Goal: Task Accomplishment & Management: Complete application form

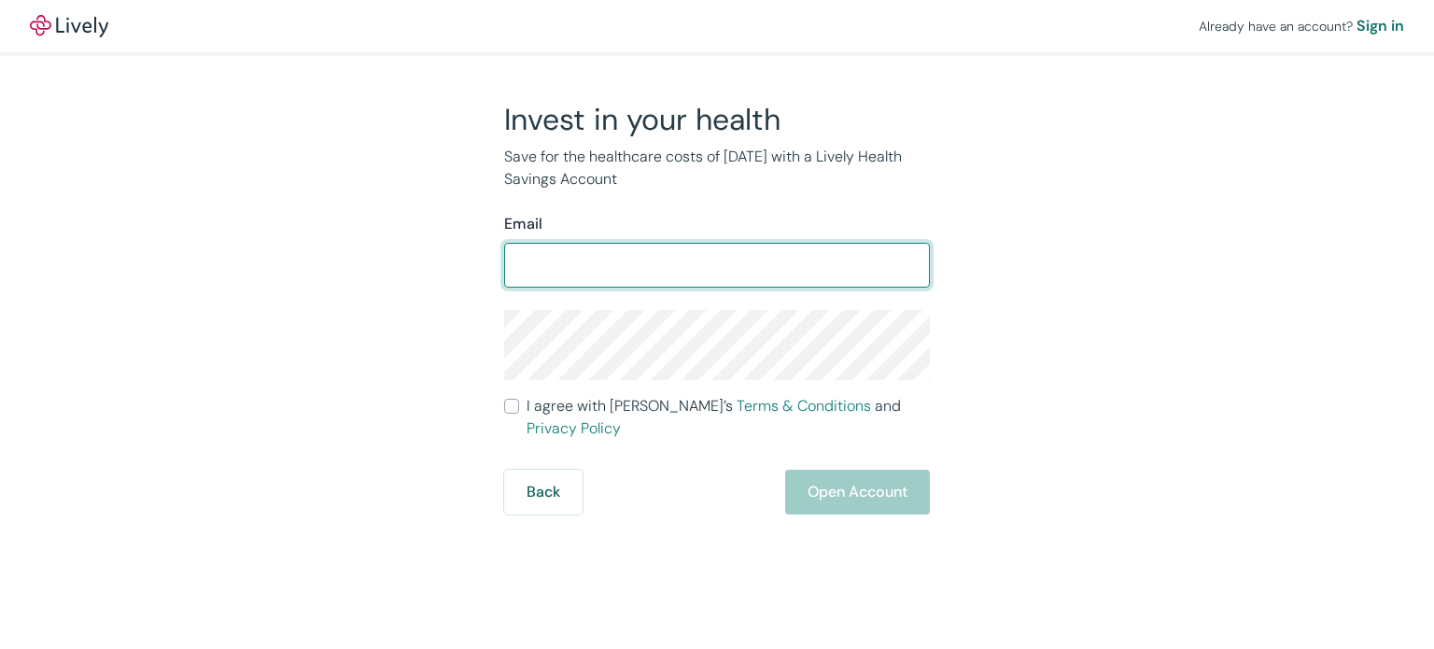
click at [529, 266] on input "Email" at bounding box center [717, 264] width 426 height 37
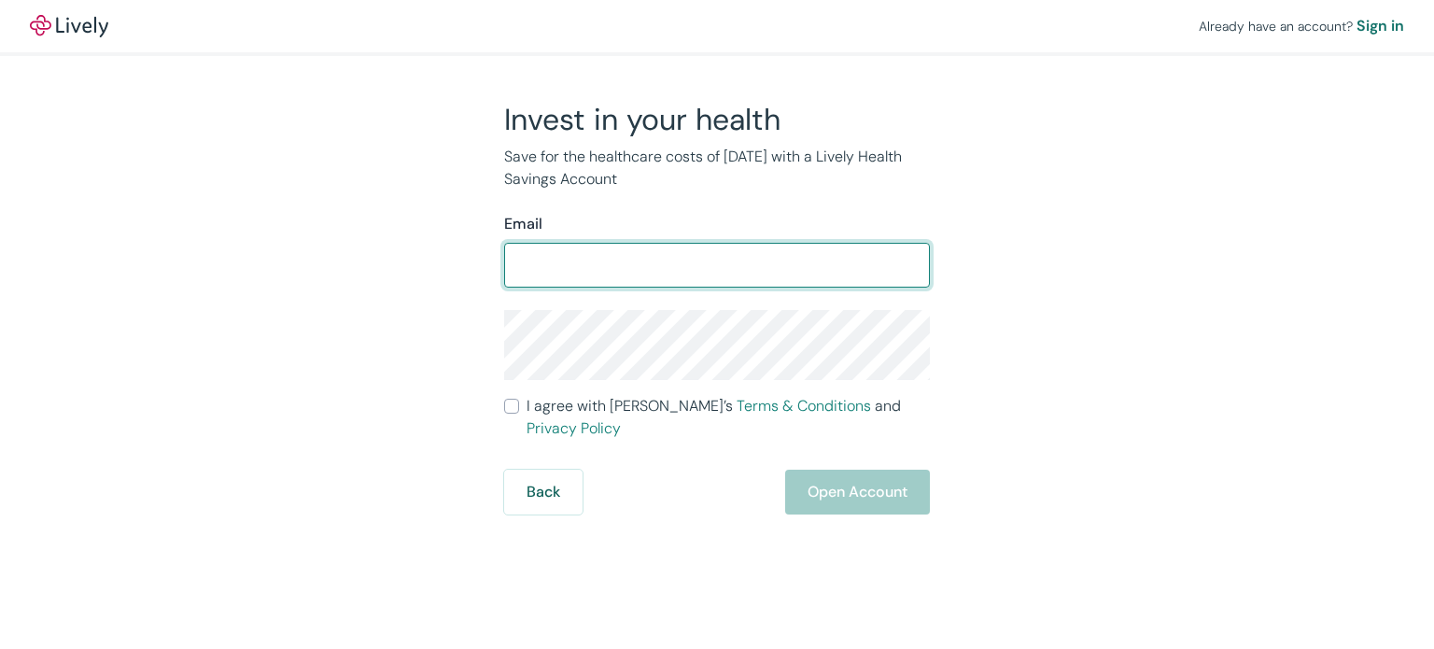
drag, startPoint x: 529, startPoint y: 266, endPoint x: 498, endPoint y: 249, distance: 35.9
click at [498, 249] on div "Invest in your health Save for the healthcare costs of [DATE] with a Lively Hea…" at bounding box center [706, 308] width 448 height 414
type input "[EMAIL_ADDRESS][DOMAIN_NAME]"
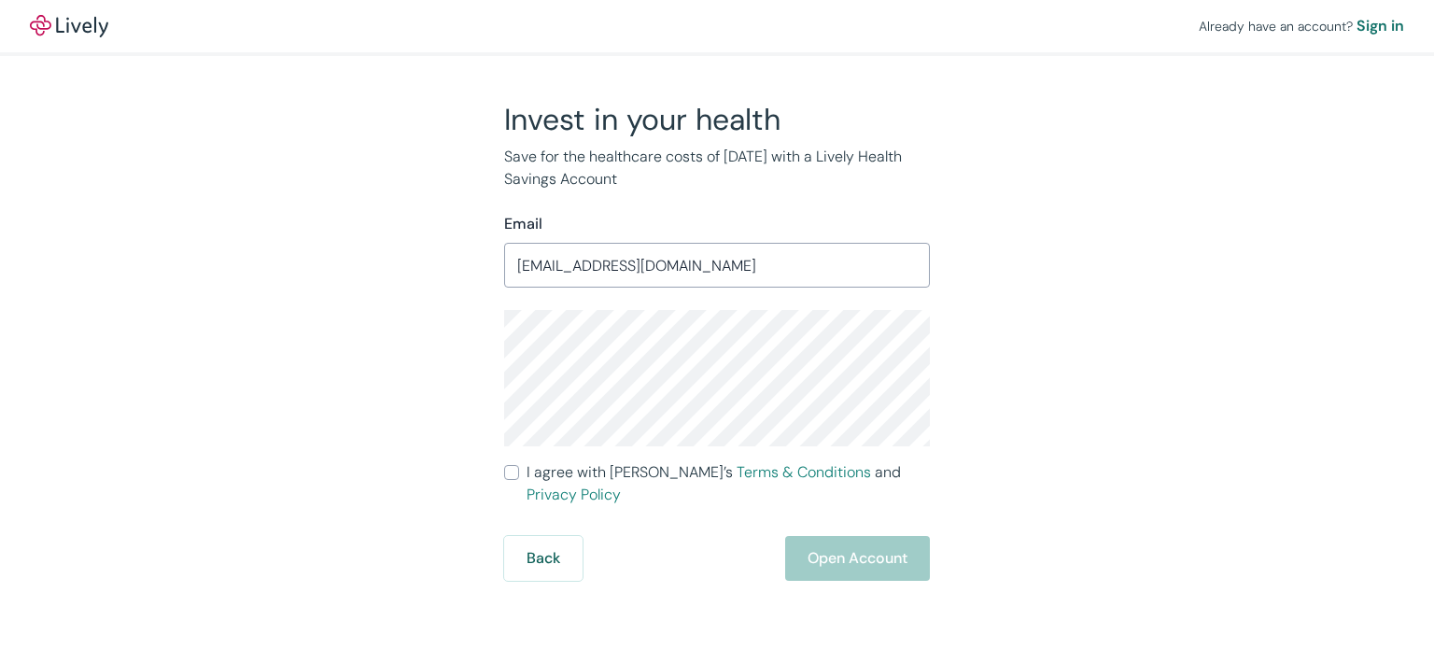
click at [849, 536] on div "Back Open Account" at bounding box center [717, 558] width 426 height 45
click at [512, 475] on input "I agree with Lively’s Terms & Conditions and Privacy Policy" at bounding box center [511, 472] width 15 height 15
checkbox input "true"
click at [866, 551] on button "Open Account" at bounding box center [857, 558] width 145 height 45
